Goal: Find specific page/section: Find specific page/section

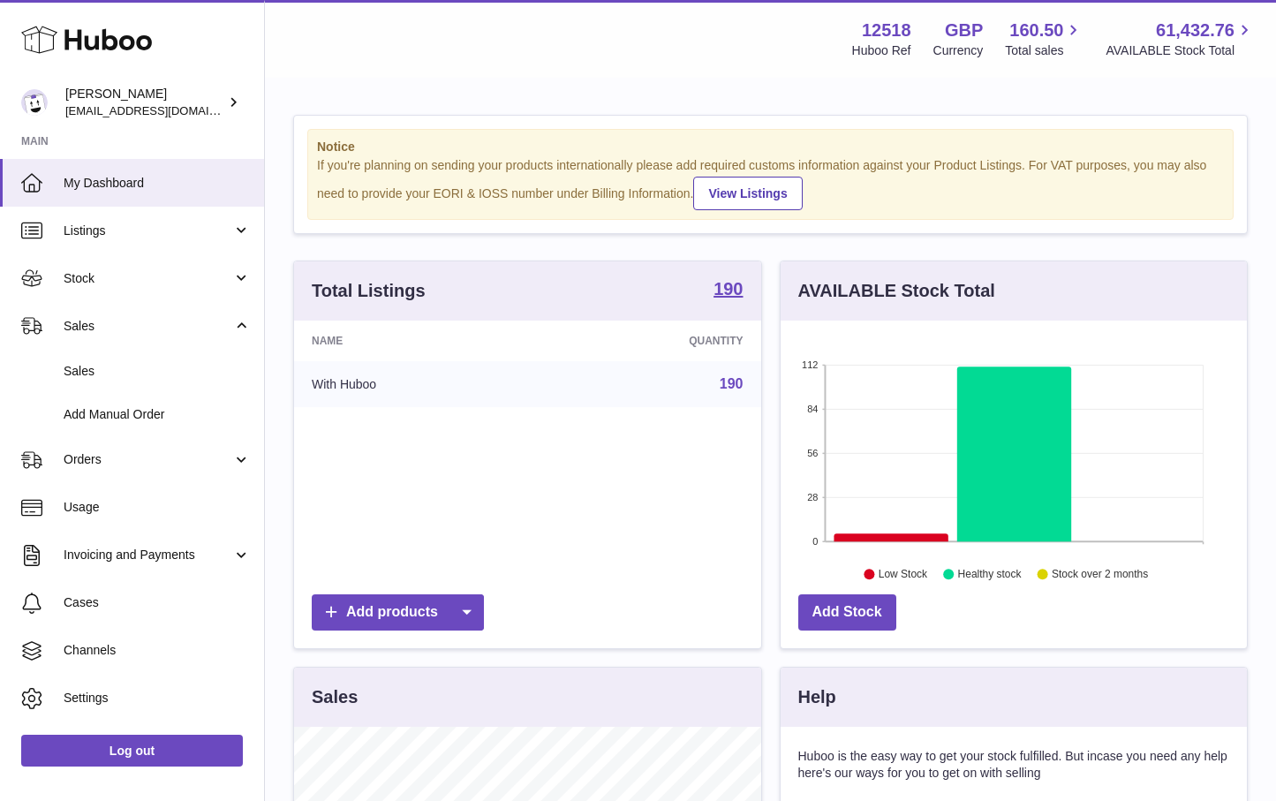
click at [80, 374] on span "Sales" at bounding box center [157, 371] width 187 height 17
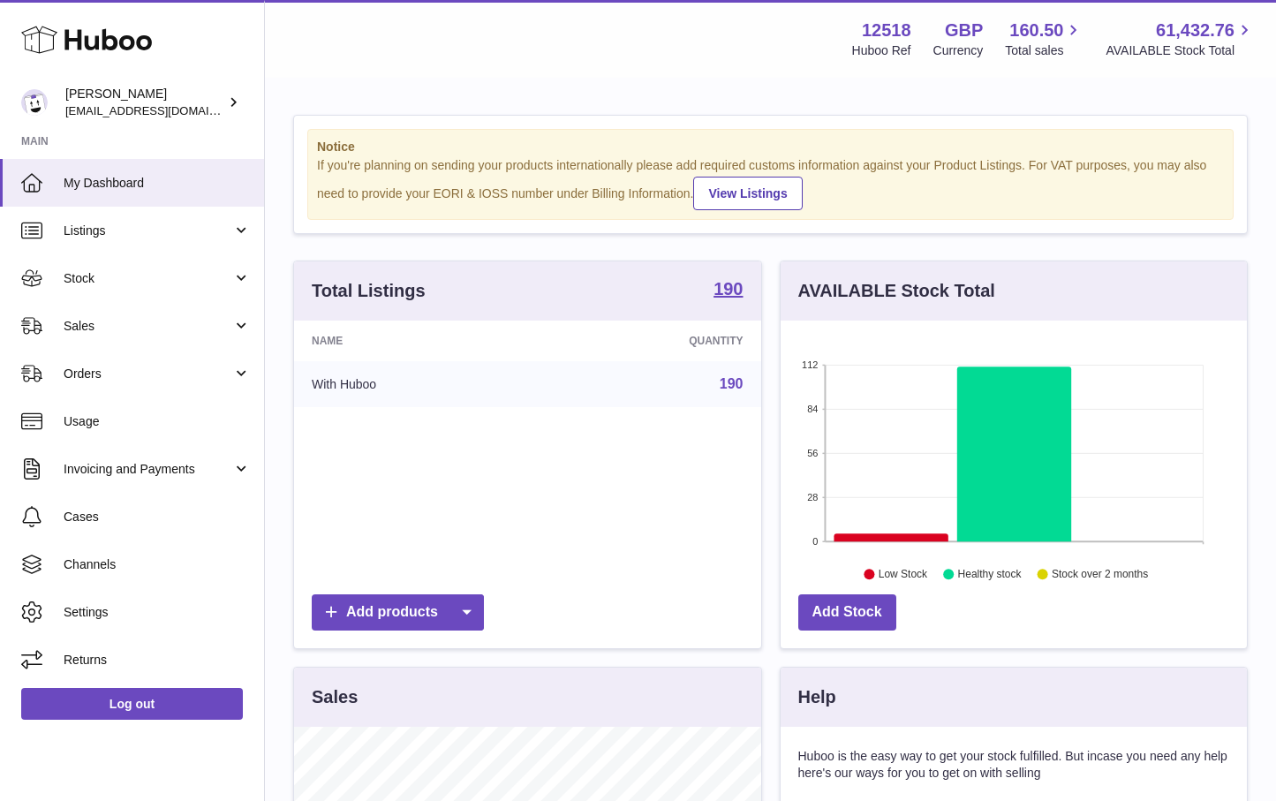
scroll to position [276, 466]
drag, startPoint x: 143, startPoint y: 324, endPoint x: 109, endPoint y: 323, distance: 34.5
click at [81, 331] on span "Sales" at bounding box center [148, 326] width 169 height 17
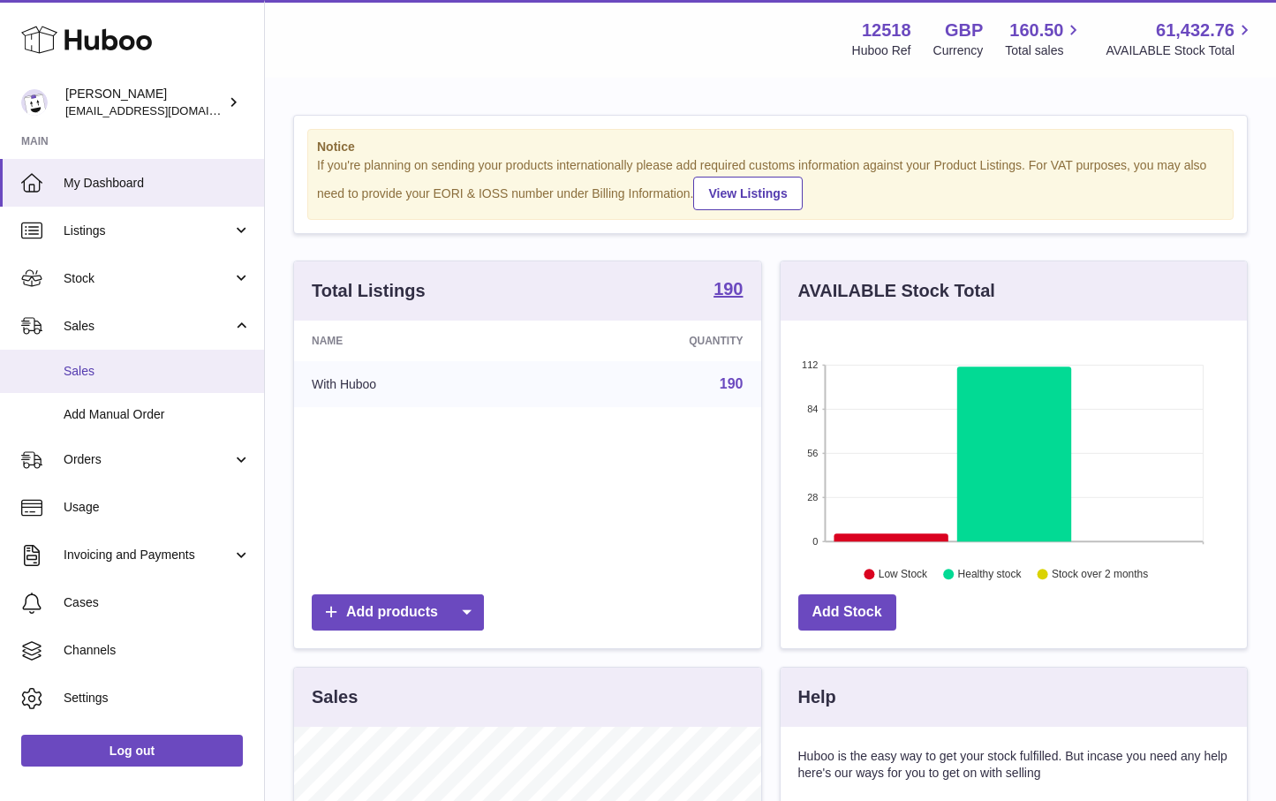
drag, startPoint x: 83, startPoint y: 367, endPoint x: 390, endPoint y: 407, distance: 310.1
click at [92, 375] on span "Sales" at bounding box center [157, 371] width 187 height 17
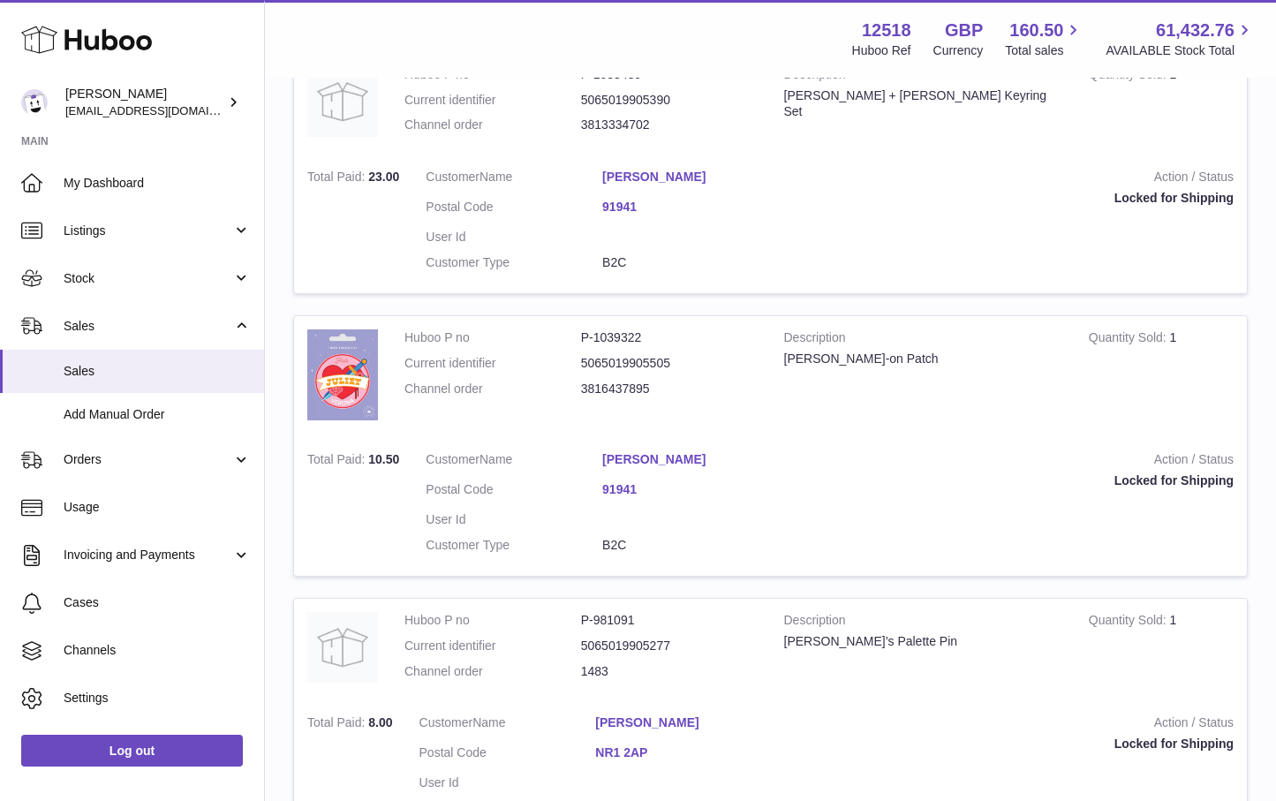
scroll to position [678, 0]
